Goal: Transaction & Acquisition: Purchase product/service

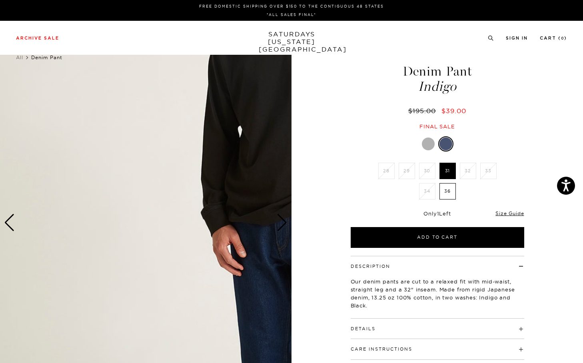
click at [420, 145] on div at bounding box center [438, 143] width 174 height 15
click at [426, 144] on div at bounding box center [428, 144] width 13 height 13
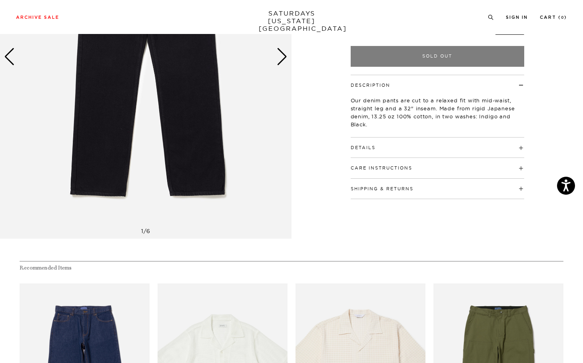
scroll to position [81, 0]
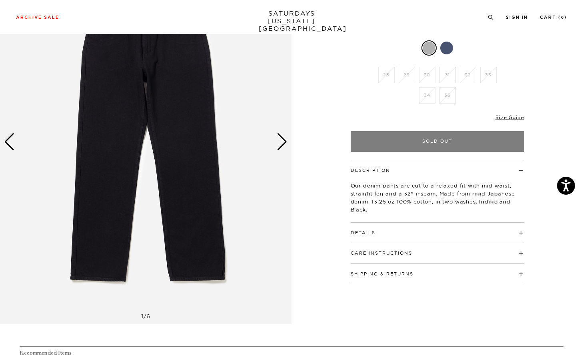
click at [282, 144] on div "Next slide" at bounding box center [282, 142] width 11 height 18
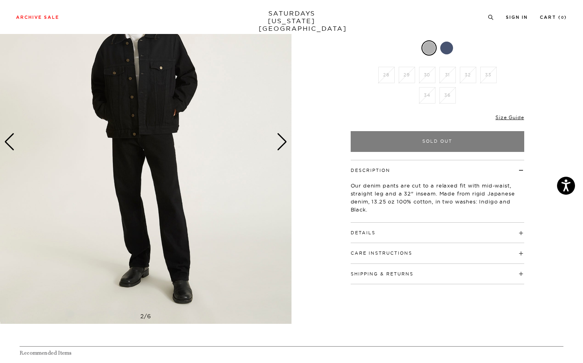
click at [282, 144] on div "Next slide" at bounding box center [282, 142] width 11 height 18
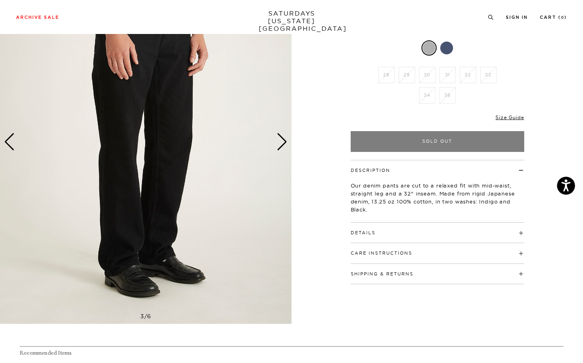
click at [282, 144] on div "Next slide" at bounding box center [282, 142] width 11 height 18
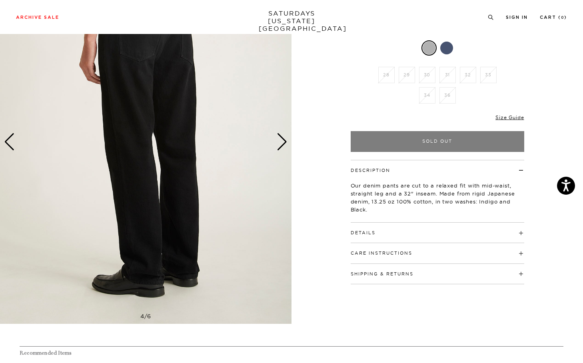
click at [282, 144] on div "Next slide" at bounding box center [282, 142] width 11 height 18
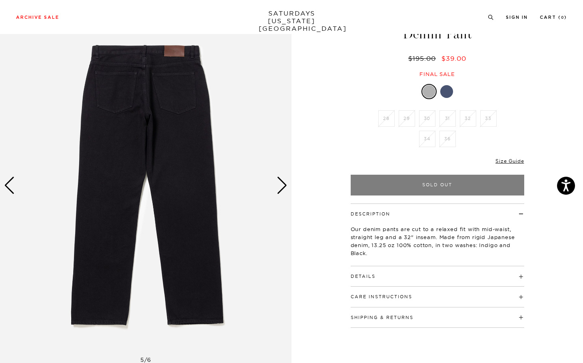
scroll to position [34, 0]
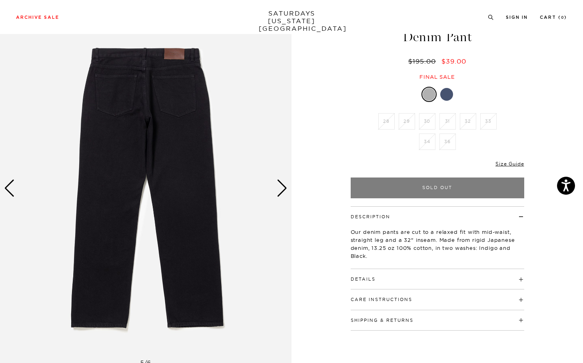
click at [286, 190] on div "Next slide" at bounding box center [282, 189] width 11 height 18
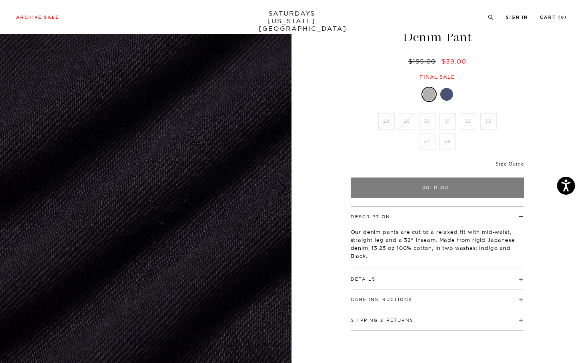
click at [286, 190] on div "Next slide" at bounding box center [282, 189] width 11 height 18
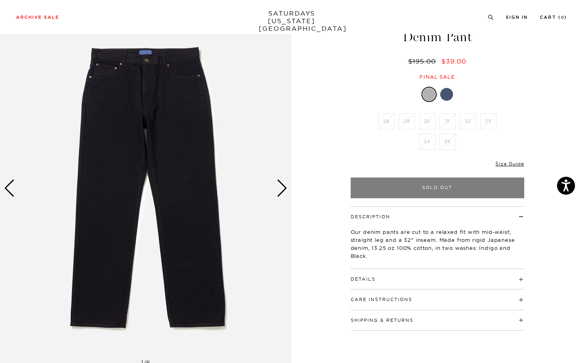
click at [286, 190] on div "Next slide" at bounding box center [282, 189] width 11 height 18
